Goal: Task Accomplishment & Management: Manage account settings

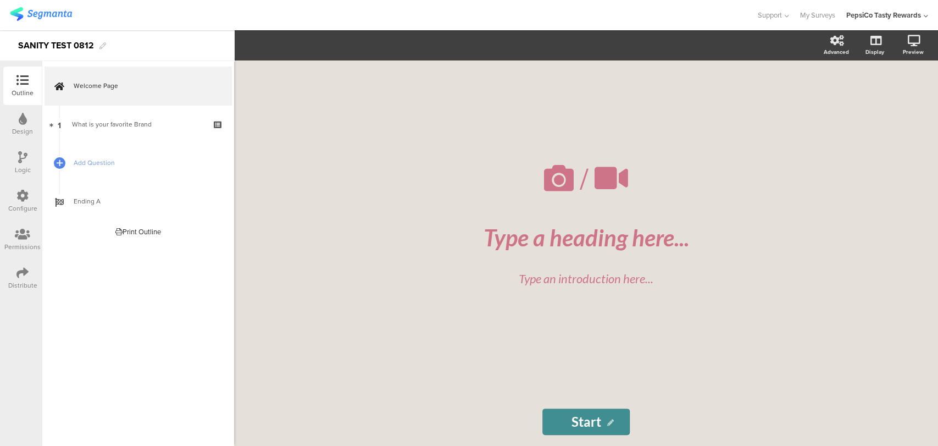
click at [9, 277] on div "Distribute" at bounding box center [22, 278] width 38 height 38
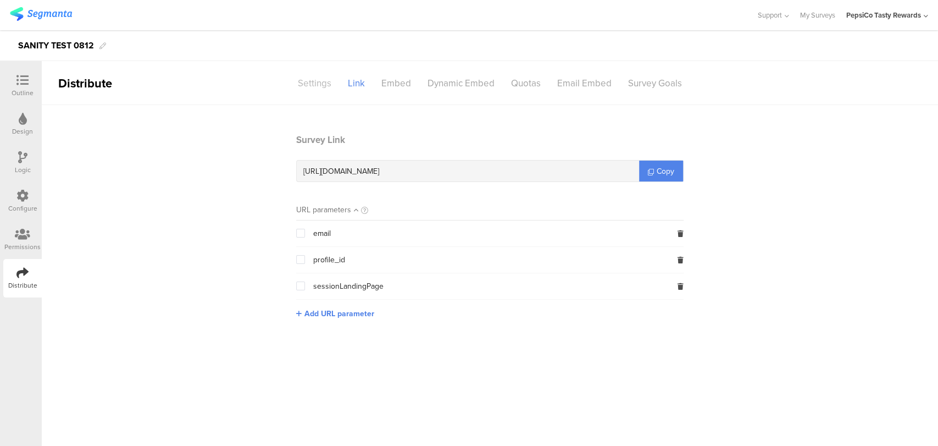
click at [324, 83] on div "Settings" at bounding box center [315, 83] width 50 height 19
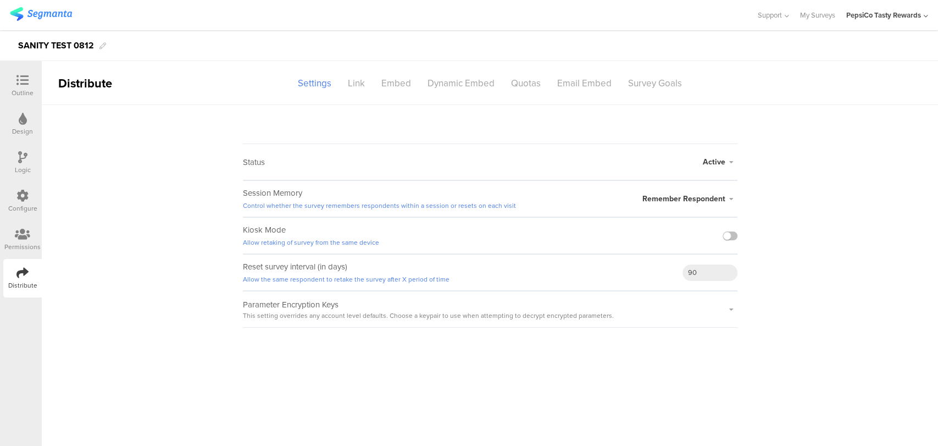
click at [681, 199] on span "Remember Respondent" at bounding box center [683, 199] width 83 height 12
click at [871, 274] on sg-survey-status-editor "Status Active Active Closed Schedule Start Date: End Date: Save Cancel Session …" at bounding box center [490, 216] width 896 height 223
